Goal: Information Seeking & Learning: Understand process/instructions

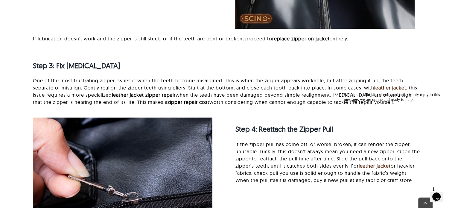
scroll to position [1233, 0]
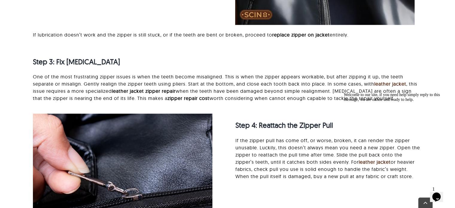
click at [211, 87] on p "One of the most frustrating zipper issues is when the teeth become misaligned. …" at bounding box center [228, 87] width 390 height 29
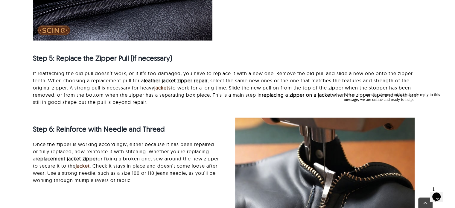
scroll to position [1445, 0]
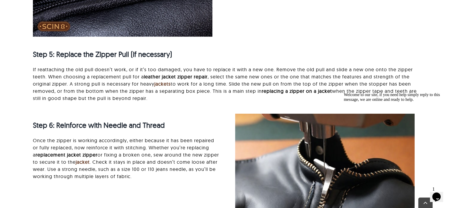
click at [125, 166] on p "Once the zipper is working accordingly, either because it has been repaired or …" at bounding box center [126, 158] width 187 height 43
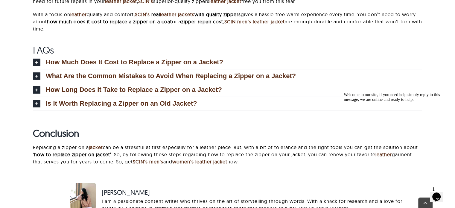
scroll to position [1816, 0]
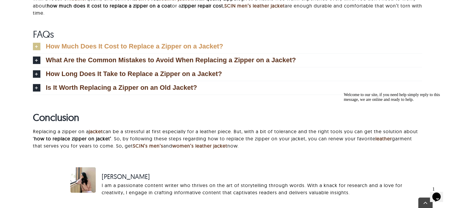
click at [136, 44] on span "How Much Does It Cost to Replace a Zipper on a Jacket?" at bounding box center [135, 46] width 178 height 7
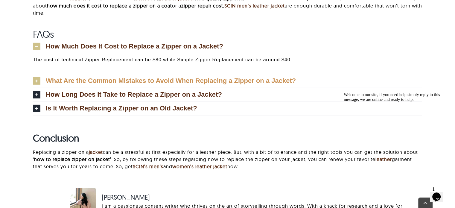
click at [172, 82] on span "What Are the Common Mistakes to Avoid When Replacing a Zipper on a Jacket?" at bounding box center [171, 81] width 250 height 7
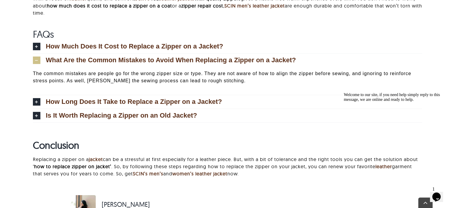
click at [354, 78] on p "The common mistakes are people go for the wrong zipper size or type. They are n…" at bounding box center [228, 77] width 390 height 14
click at [108, 100] on span "How Long Does It Take to Replace a Zipper on a Jacket?" at bounding box center [134, 102] width 176 height 7
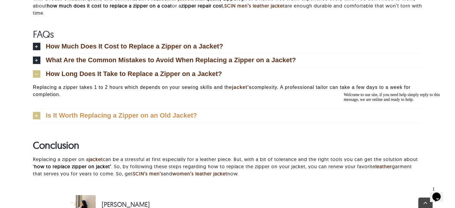
click at [85, 116] on span "Is It Worth Replacing a Zipper on an Old Jacket?" at bounding box center [122, 115] width 152 height 7
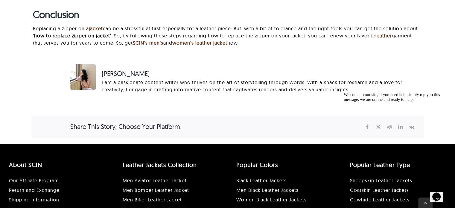
scroll to position [1948, 0]
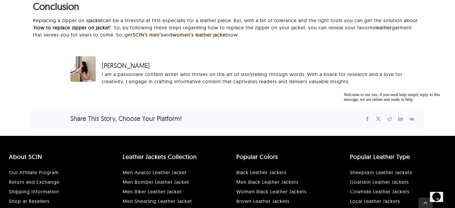
click at [437, 193] on icon "Chat widget" at bounding box center [437, 197] width 8 height 9
